Goal: Check status

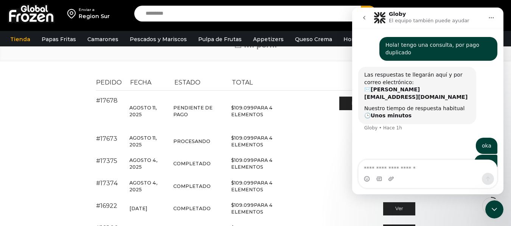
scroll to position [47, 0]
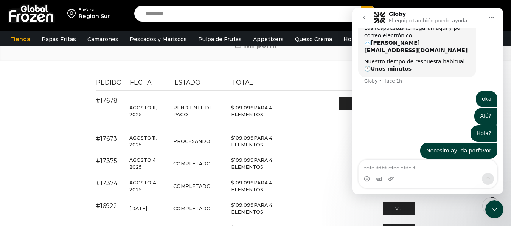
click at [36, 16] on img at bounding box center [31, 14] width 47 height 20
click at [493, 209] on icon "Cerrar Intercom Messenger" at bounding box center [494, 209] width 9 height 9
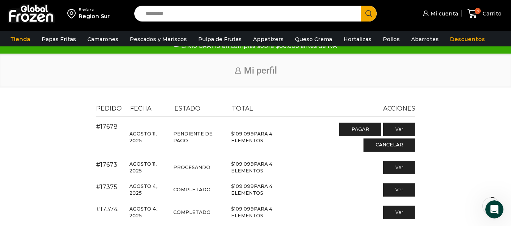
scroll to position [0, 0]
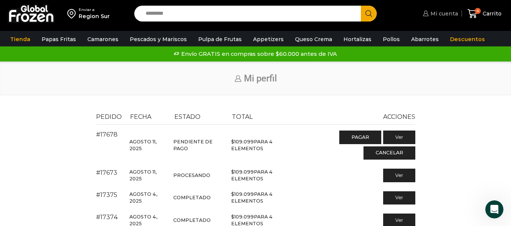
click at [446, 12] on span "Mi cuenta" at bounding box center [442, 14] width 29 height 8
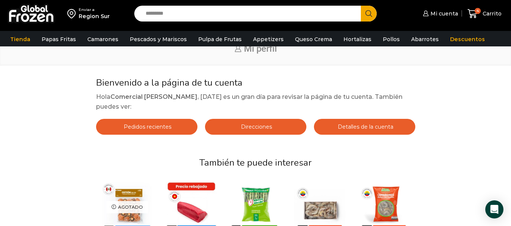
scroll to position [38, 0]
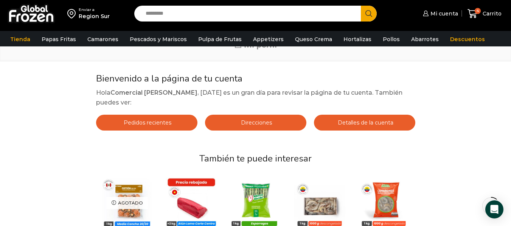
click at [143, 115] on link "Pedidos recientes" at bounding box center [146, 123] width 101 height 16
